Goal: Transaction & Acquisition: Obtain resource

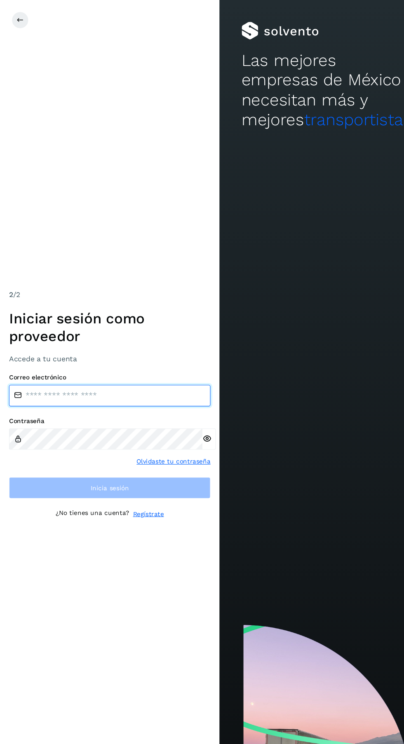
click at [130, 374] on input "email" at bounding box center [100, 364] width 185 height 20
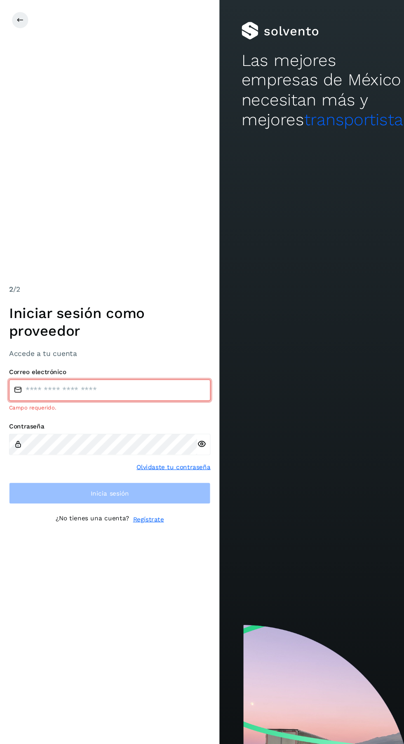
type input "**********"
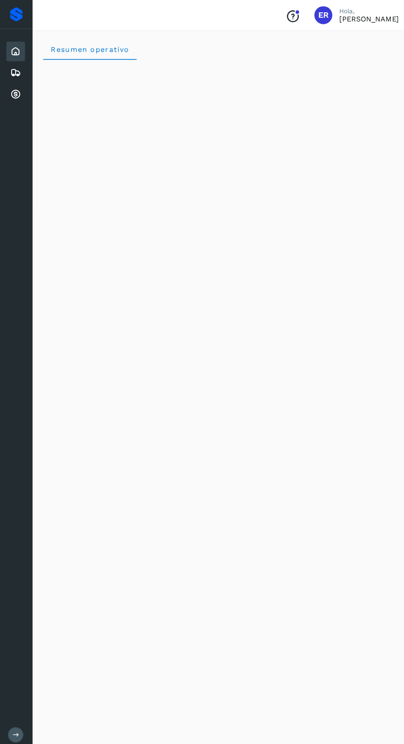
click at [9, 87] on icon at bounding box center [14, 87] width 10 height 10
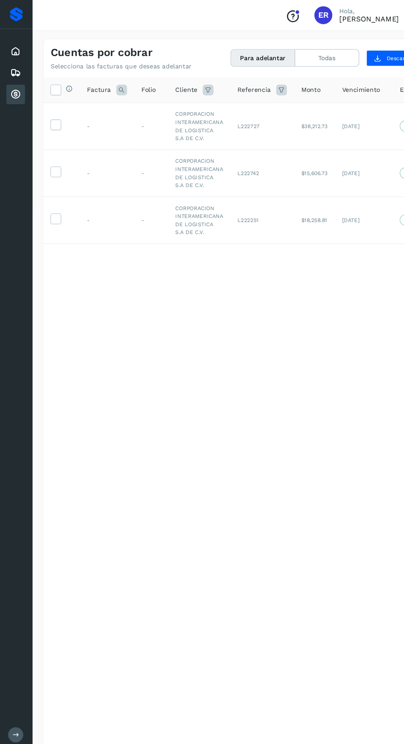
click at [41, 96] on td at bounding box center [57, 115] width 34 height 43
click at [49, 84] on icon at bounding box center [51, 82] width 9 height 9
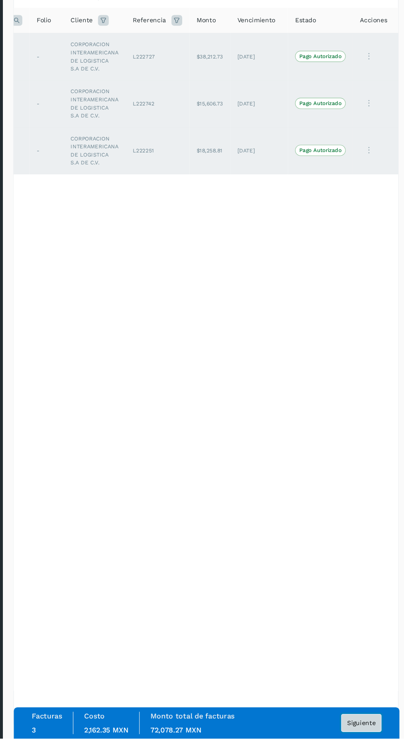
click at [364, 732] on span "Siguiente" at bounding box center [359, 729] width 26 height 6
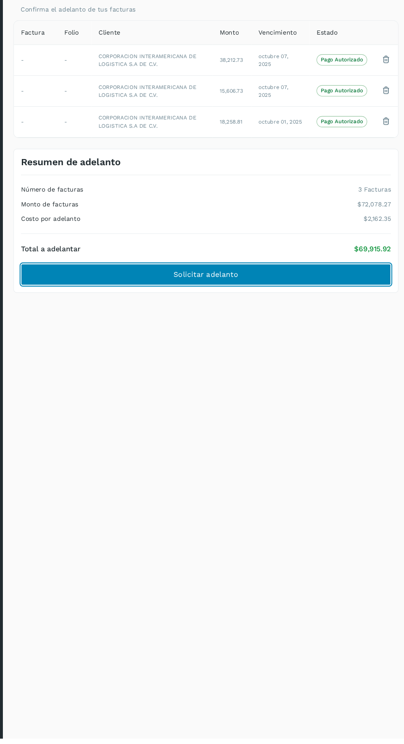
click at [275, 323] on button "Solicitar adelanto" at bounding box center [217, 317] width 340 height 20
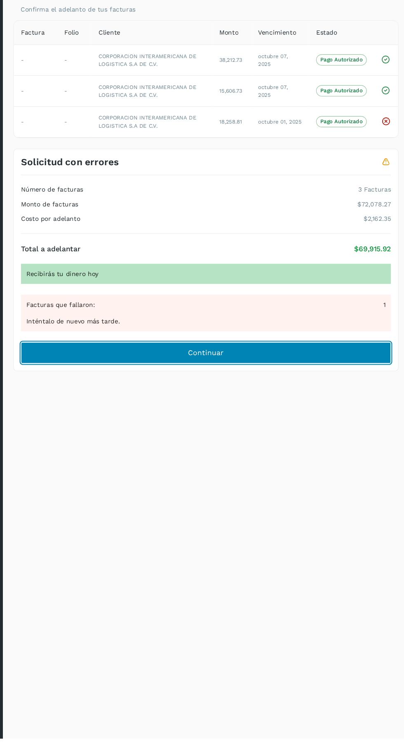
click at [275, 394] on button "Continuar" at bounding box center [217, 389] width 340 height 20
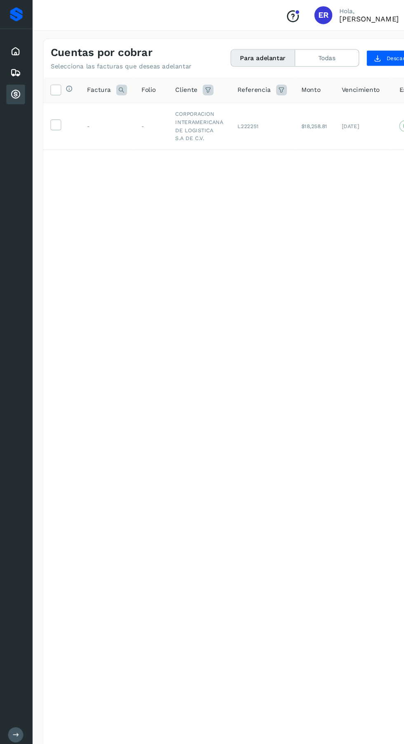
click at [70, 117] on td at bounding box center [57, 115] width 34 height 43
click at [51, 117] on icon at bounding box center [51, 114] width 9 height 9
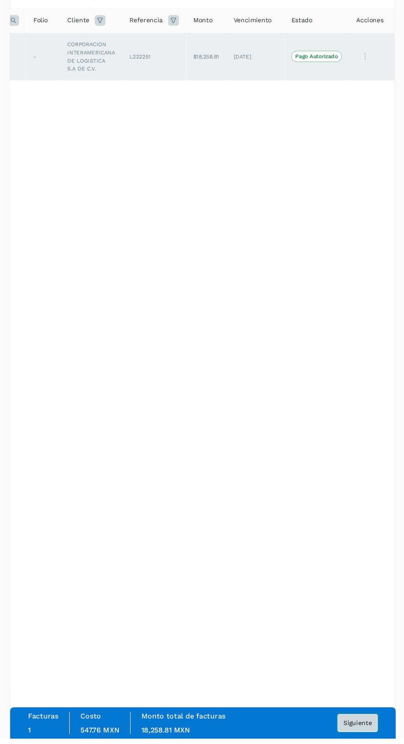
click at [361, 732] on span "Siguiente" at bounding box center [359, 729] width 26 height 6
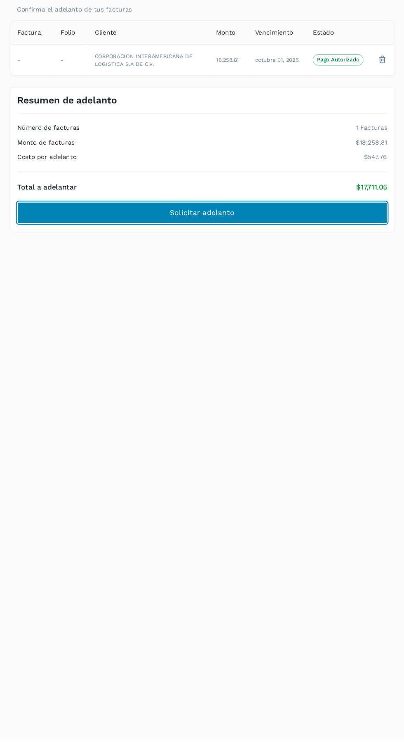
click at [272, 262] on button "Solicitar adelanto" at bounding box center [217, 260] width 340 height 20
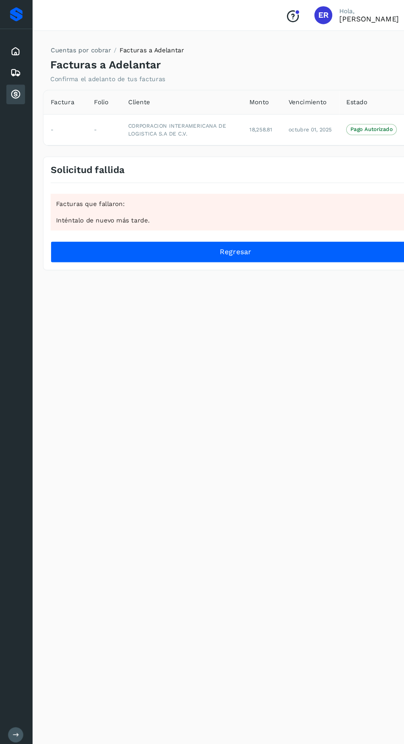
click at [19, 42] on icon at bounding box center [14, 47] width 10 height 10
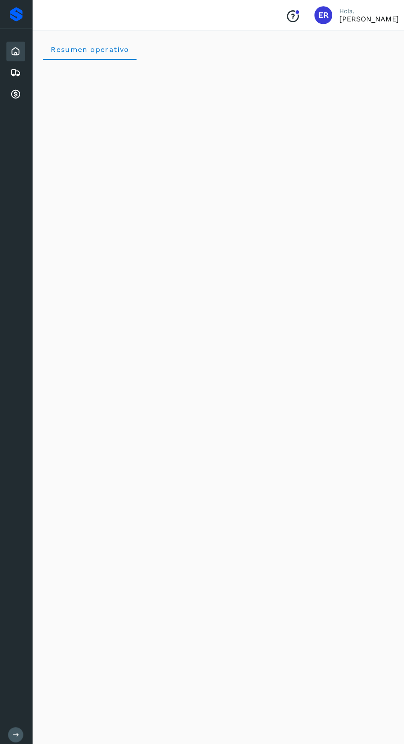
click at [14, 67] on icon at bounding box center [14, 67] width 10 height 10
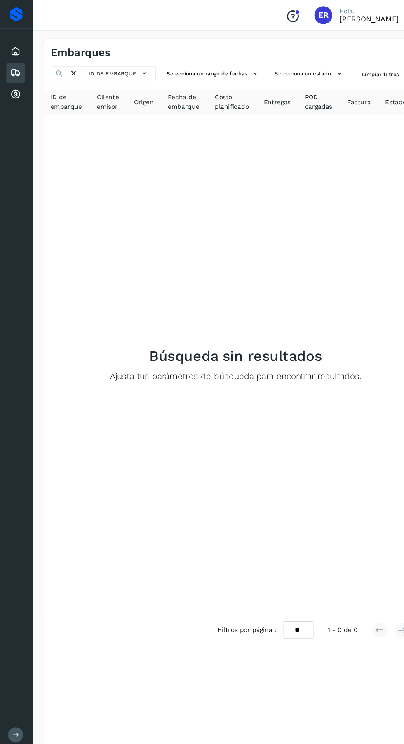
click at [15, 87] on icon at bounding box center [14, 87] width 10 height 10
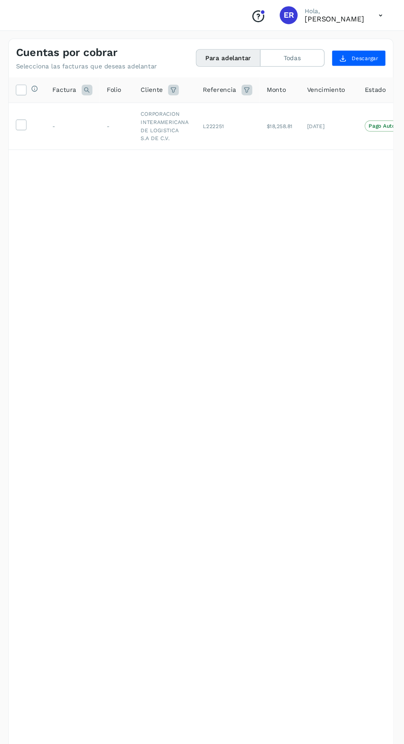
click at [54, 118] on icon at bounding box center [51, 114] width 9 height 9
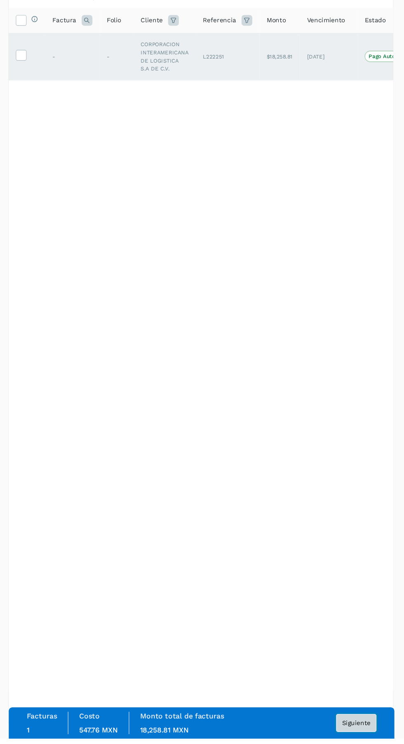
click at [359, 737] on button "Siguiente" at bounding box center [359, 729] width 37 height 16
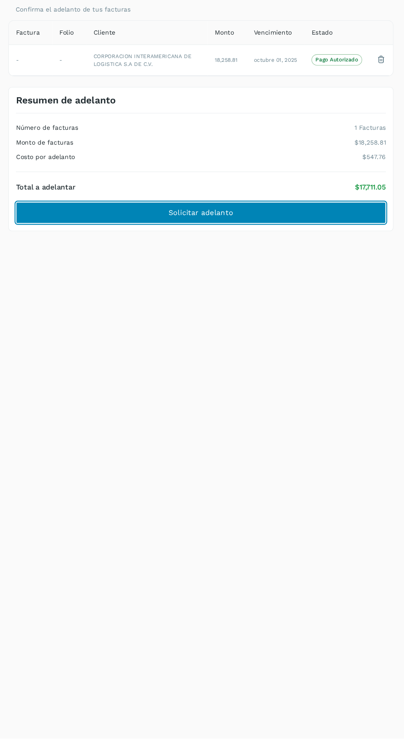
click at [261, 257] on button "Solicitar adelanto" at bounding box center [217, 260] width 340 height 20
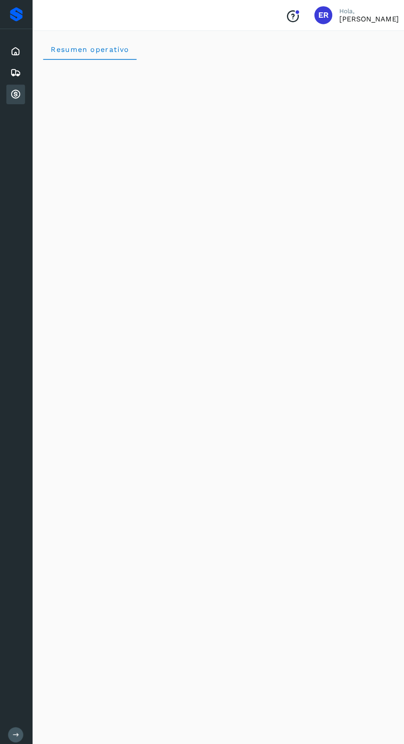
click at [16, 107] on div "Proveedores Inicio Embarques Cuentas por cobrar Salir" at bounding box center [15, 372] width 30 height 744
click at [13, 47] on icon at bounding box center [14, 47] width 10 height 10
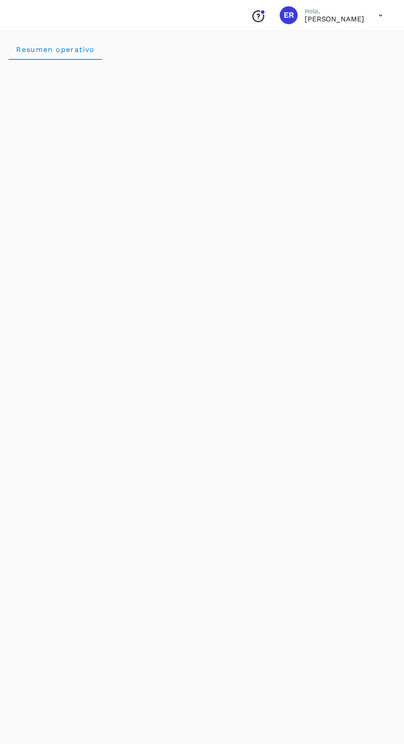
click at [380, 14] on icon at bounding box center [381, 14] width 17 height 17
click at [330, 36] on div "Cerrar sesión" at bounding box center [341, 37] width 98 height 16
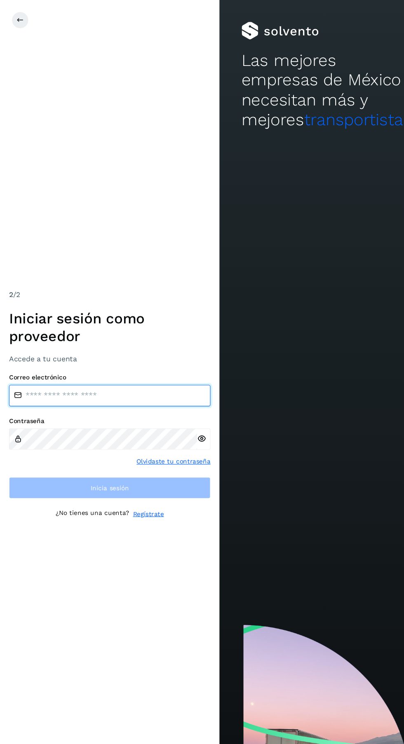
click at [131, 374] on input "email" at bounding box center [100, 364] width 185 height 20
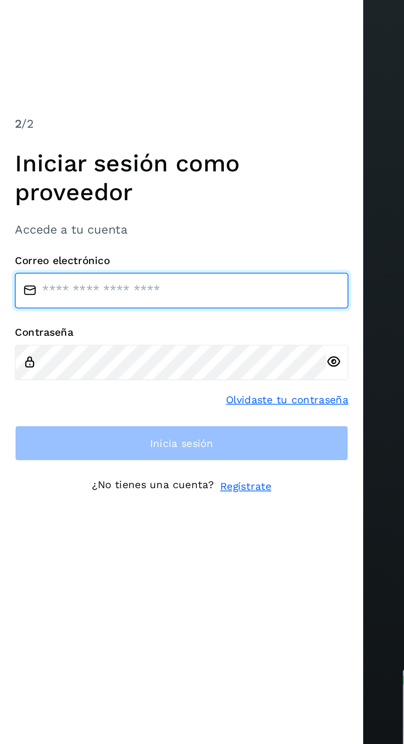
type input "**********"
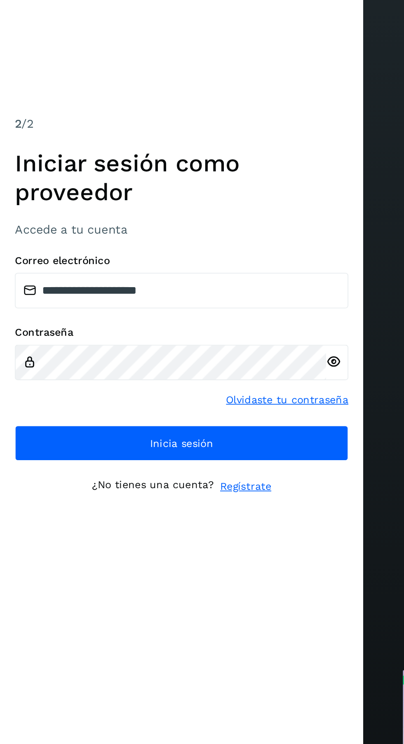
click at [186, 408] on icon at bounding box center [185, 403] width 9 height 9
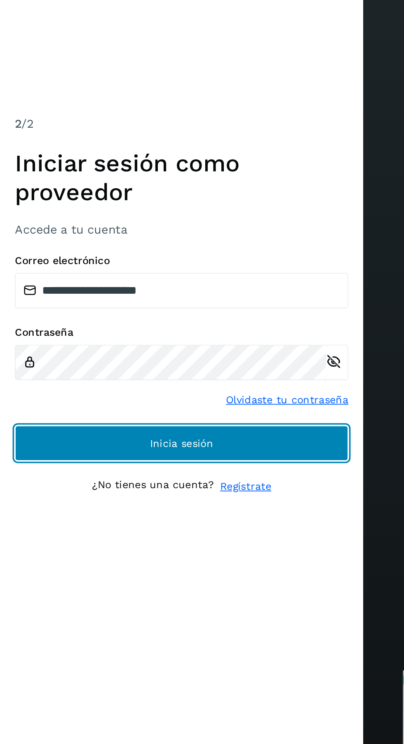
click at [168, 459] on button "Inicia sesión" at bounding box center [100, 449] width 185 height 20
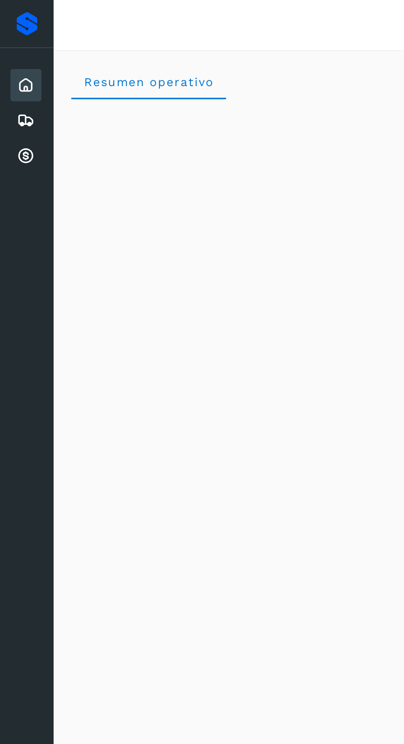
click at [13, 91] on icon at bounding box center [14, 87] width 10 height 10
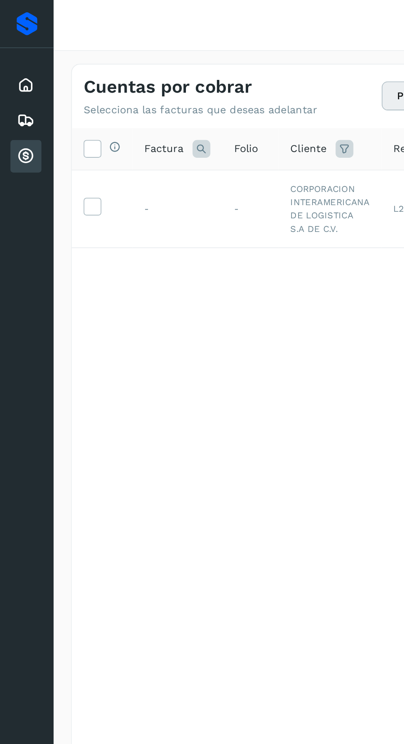
click at [53, 114] on icon at bounding box center [51, 114] width 9 height 9
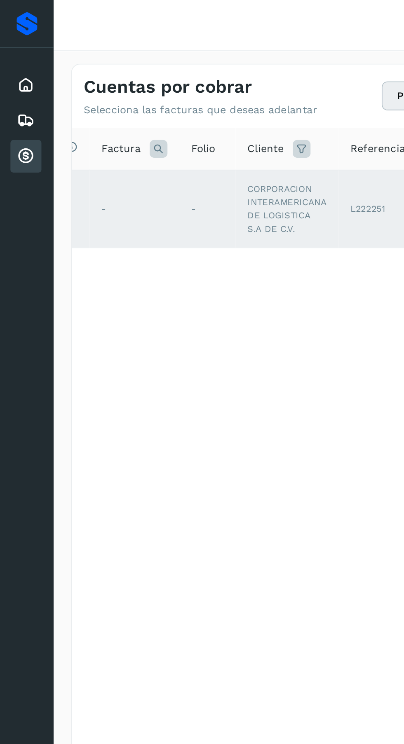
scroll to position [0, 69]
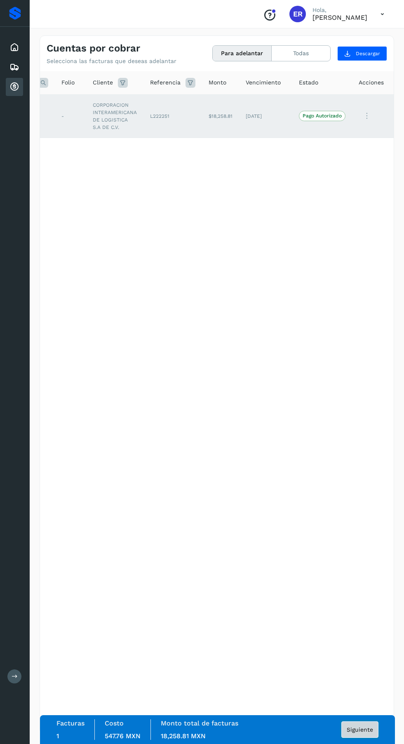
click at [366, 729] on span "Siguiente" at bounding box center [359, 729] width 26 height 6
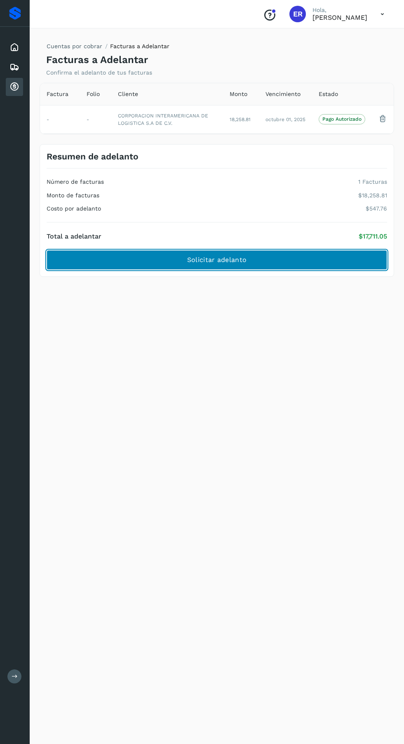
click at [138, 261] on button "Solicitar adelanto" at bounding box center [217, 260] width 340 height 20
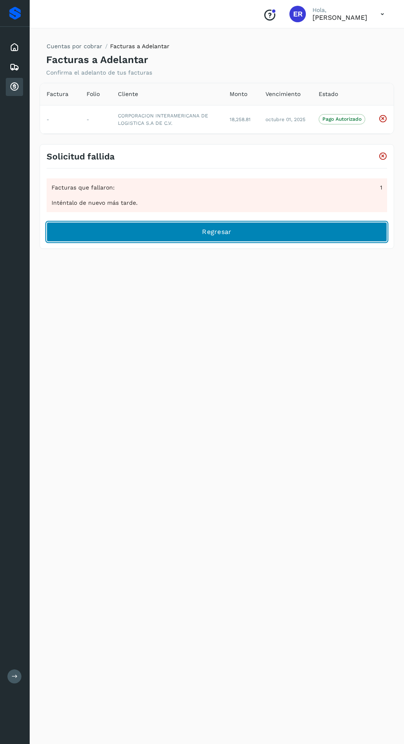
click at [115, 233] on button "Regresar" at bounding box center [217, 232] width 340 height 20
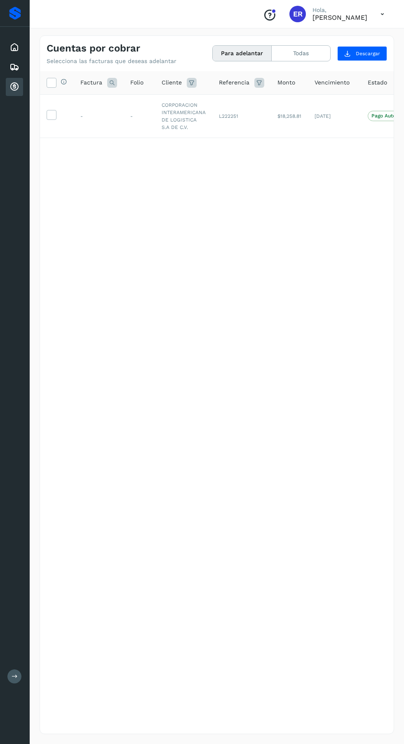
click at [382, 14] on icon at bounding box center [381, 14] width 17 height 17
click at [331, 37] on div "Cerrar sesión" at bounding box center [341, 37] width 98 height 16
